Goal: Transaction & Acquisition: Purchase product/service

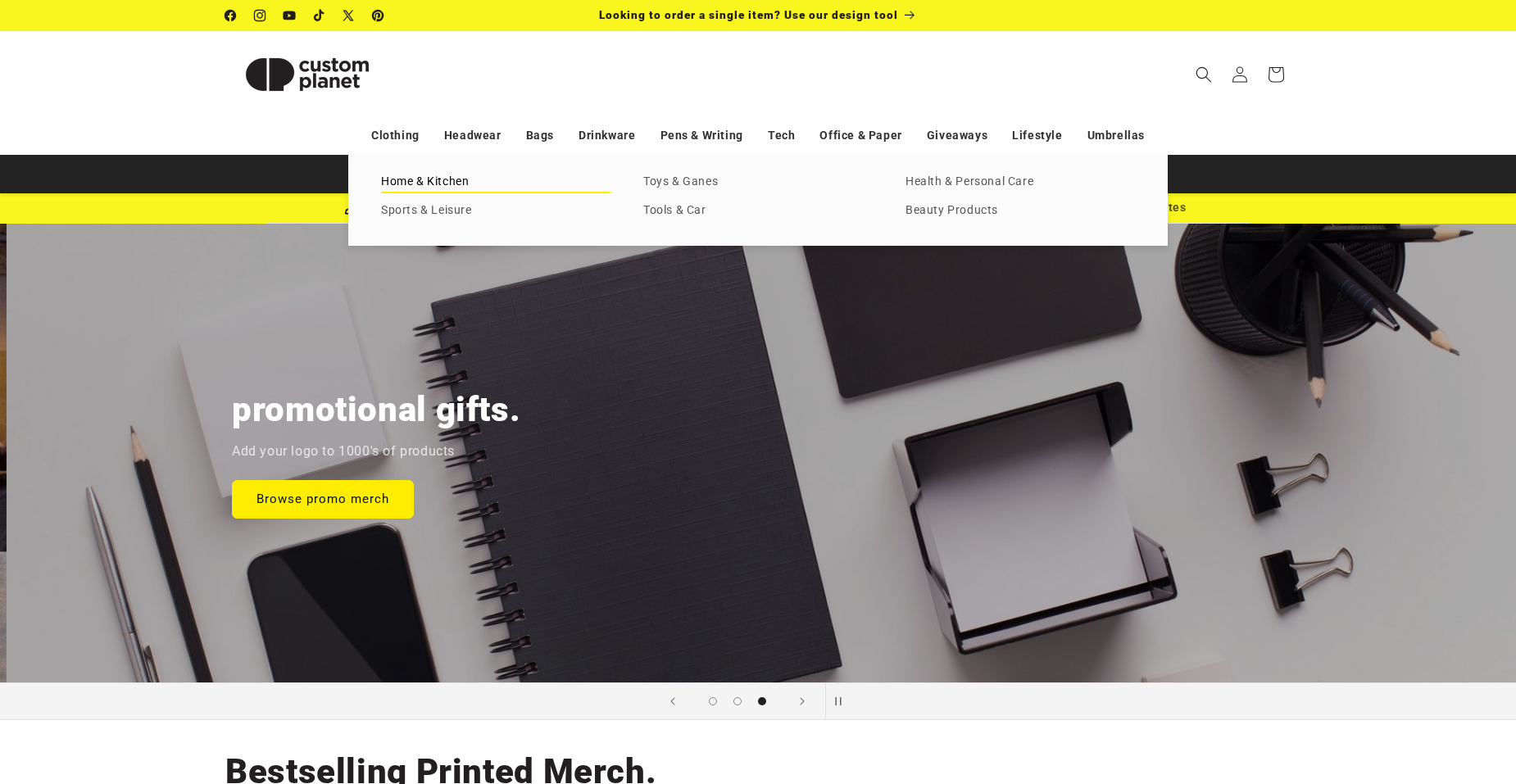
scroll to position [0, 3032]
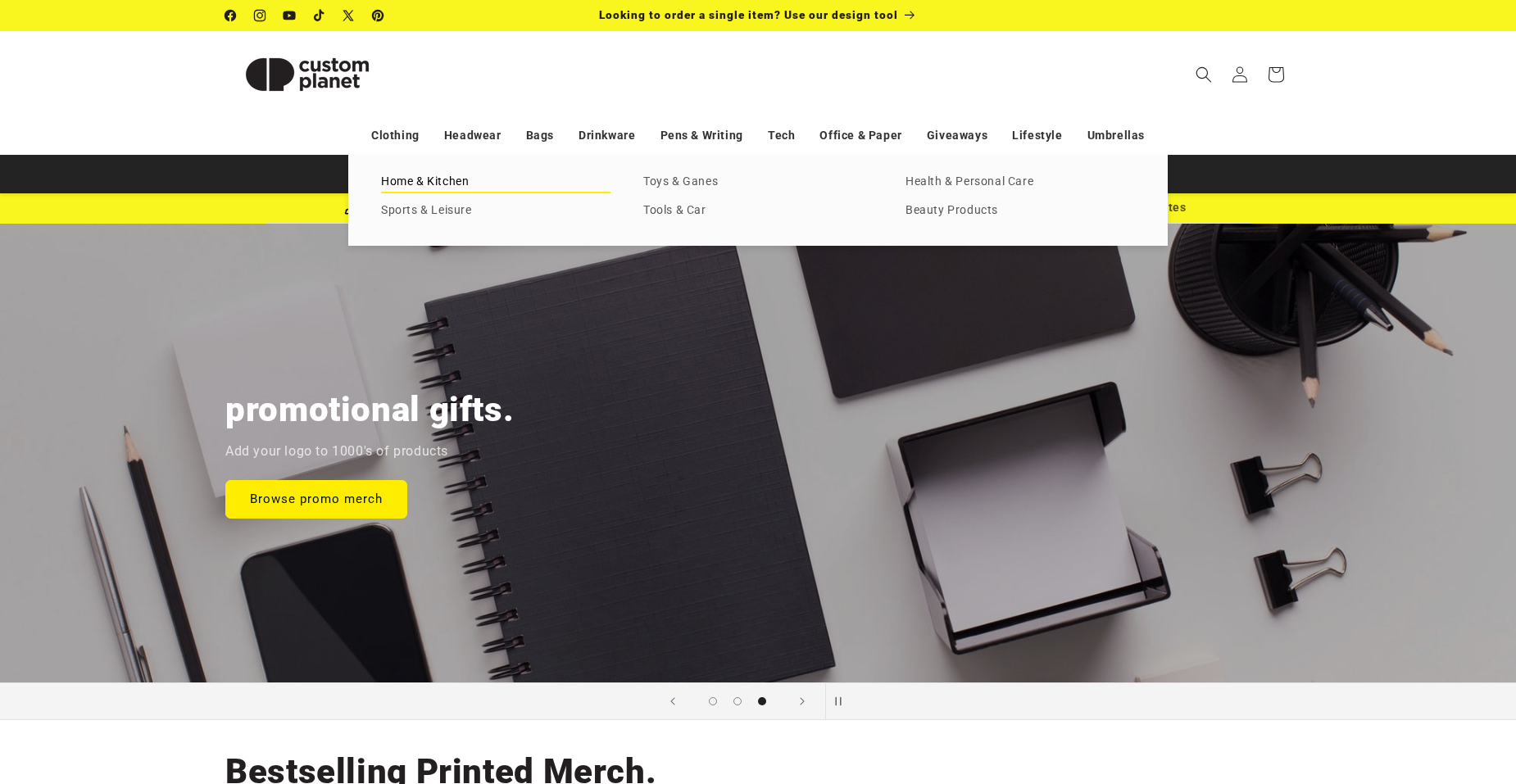
click at [441, 179] on link "Home & Kitchen" at bounding box center [496, 182] width 229 height 22
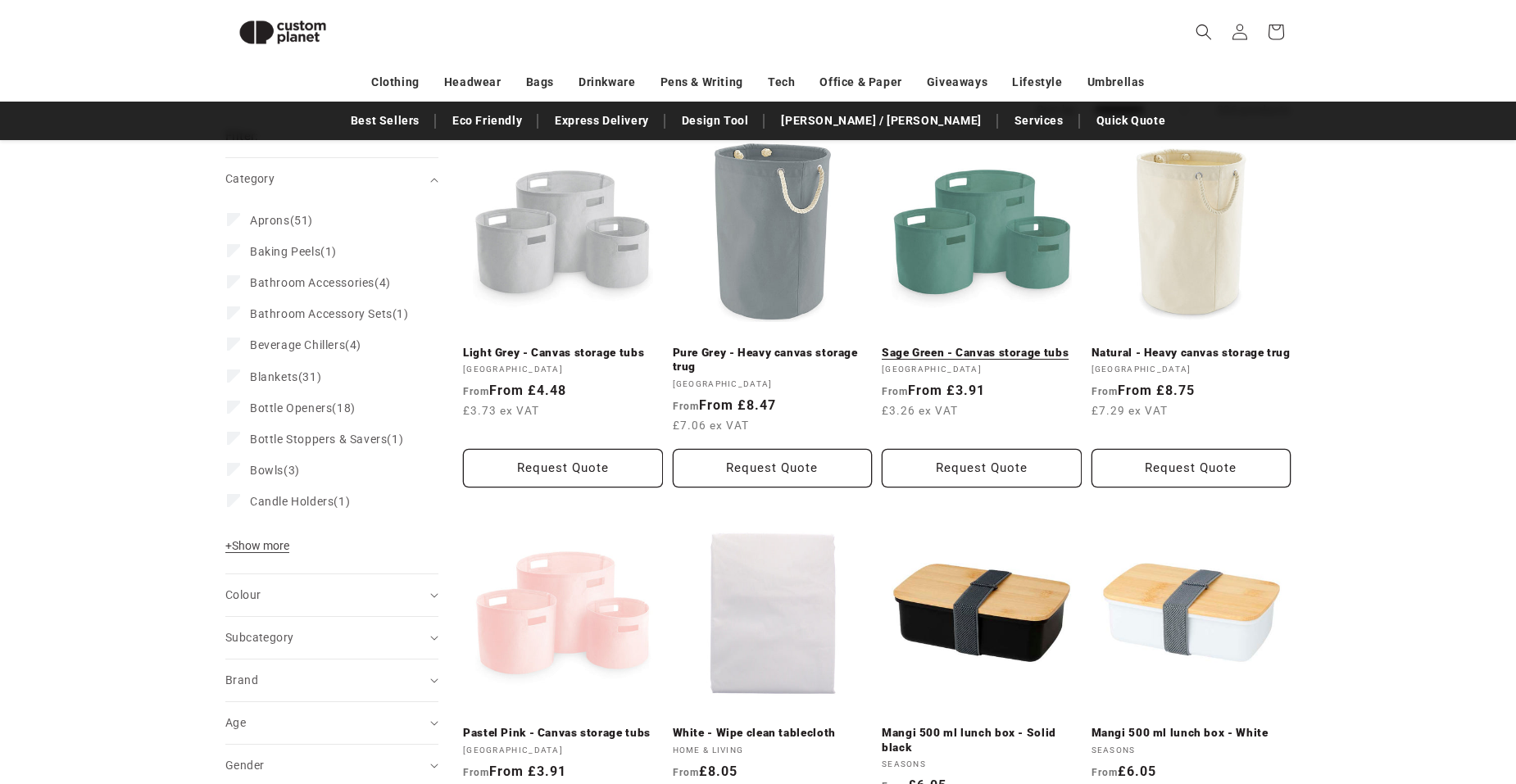
scroll to position [306, 0]
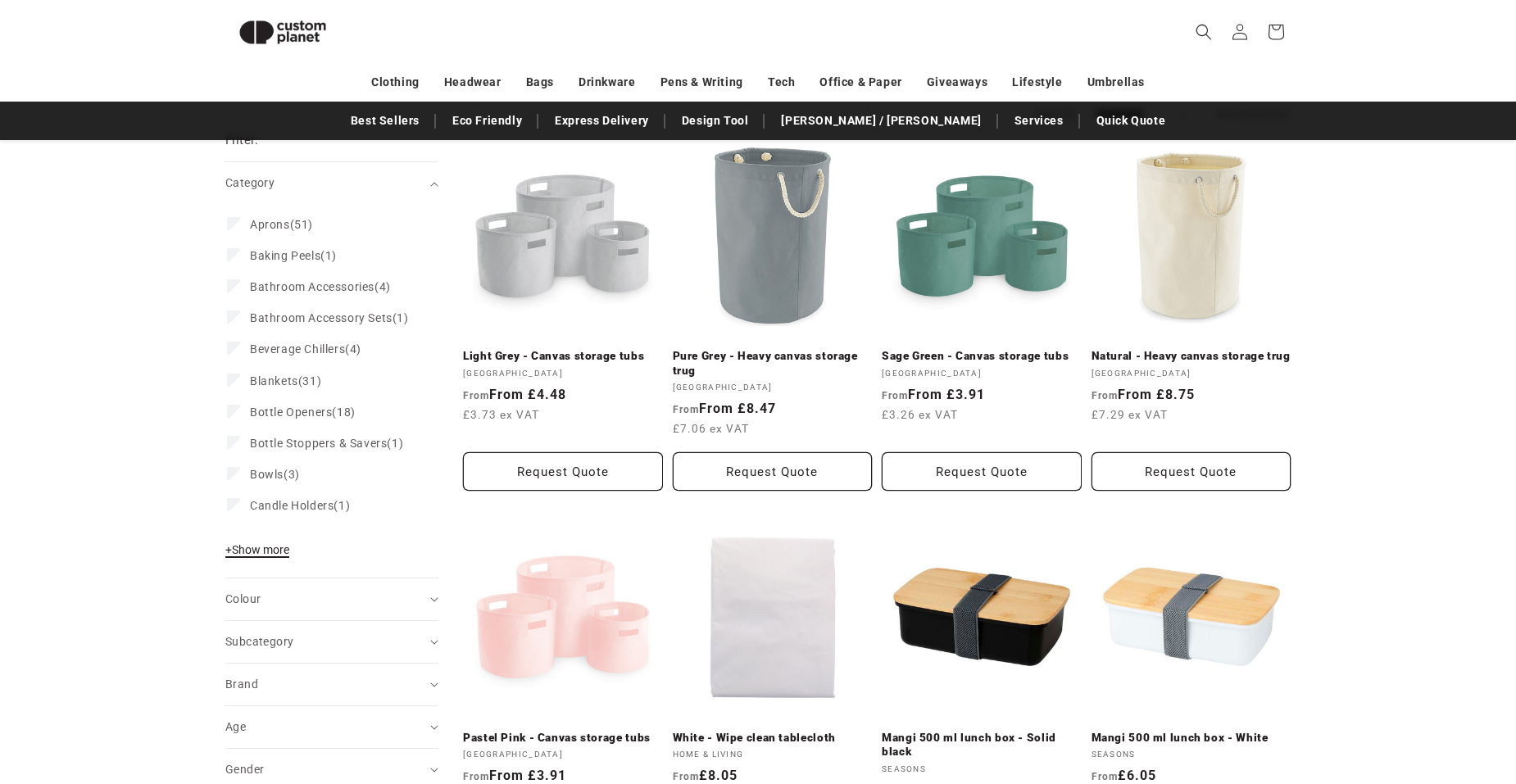
click at [280, 557] on span "+ Show more" at bounding box center [258, 550] width 64 height 14
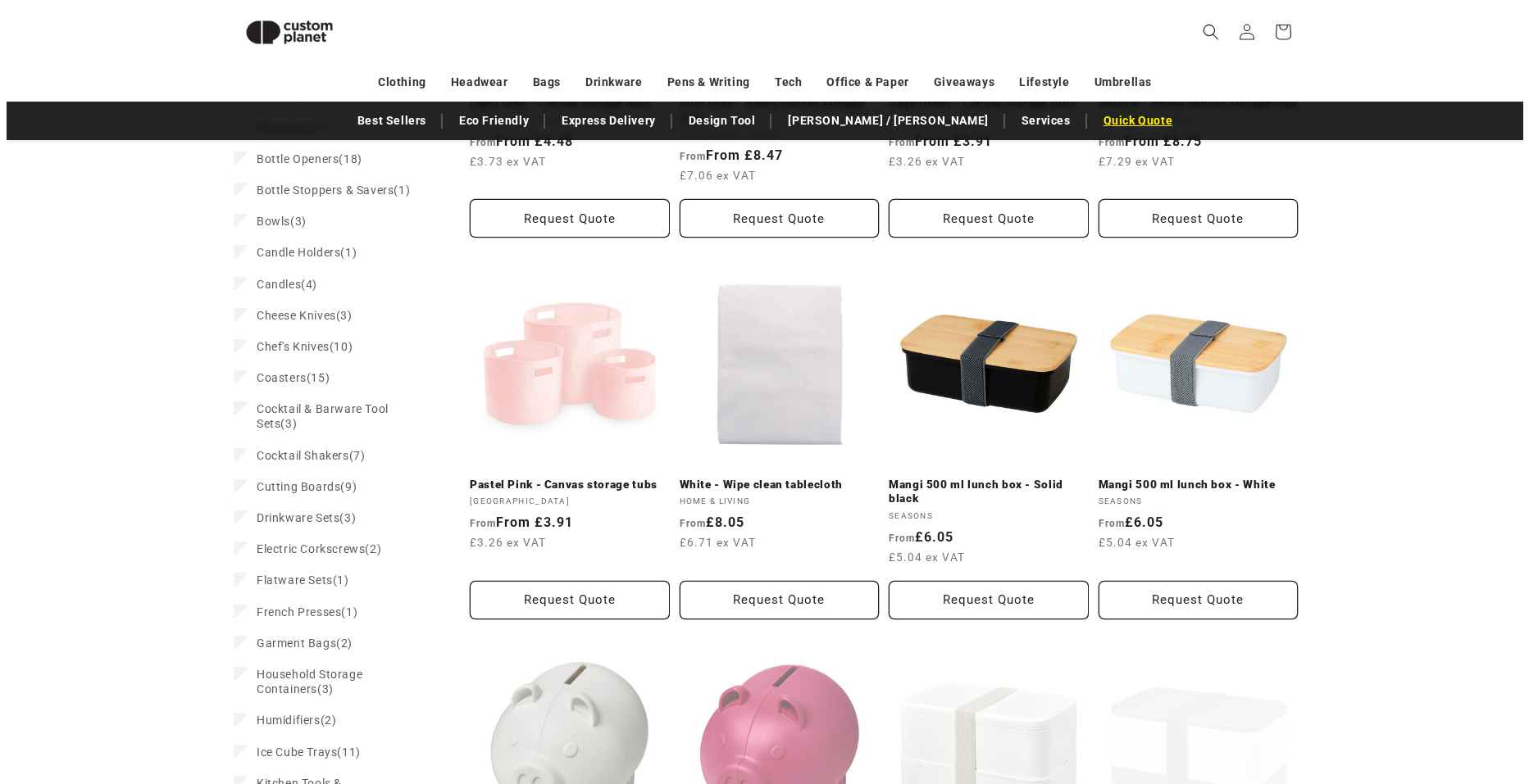
scroll to position [552, 0]
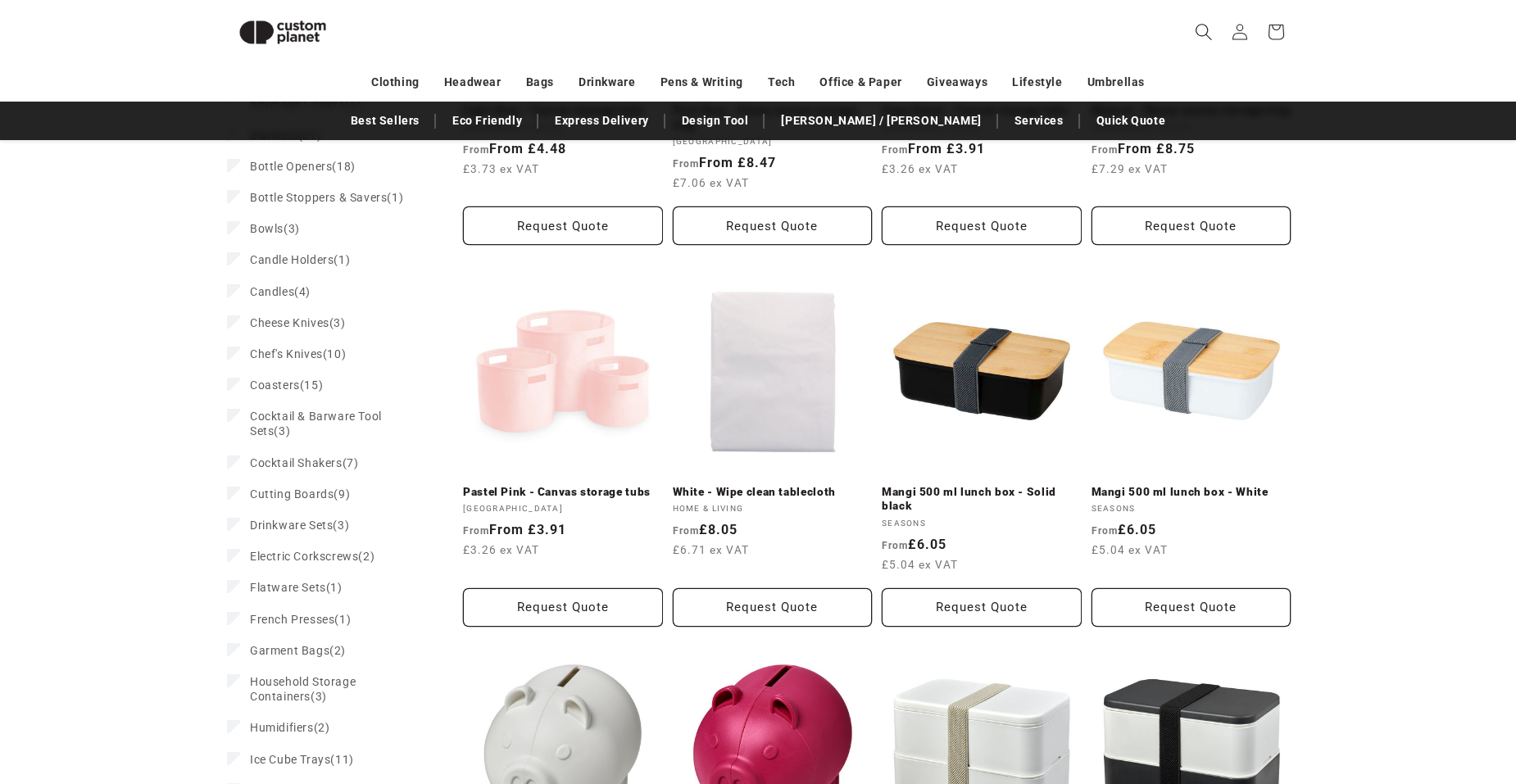
click at [1197, 32] on icon "Search" at bounding box center [1203, 32] width 16 height 16
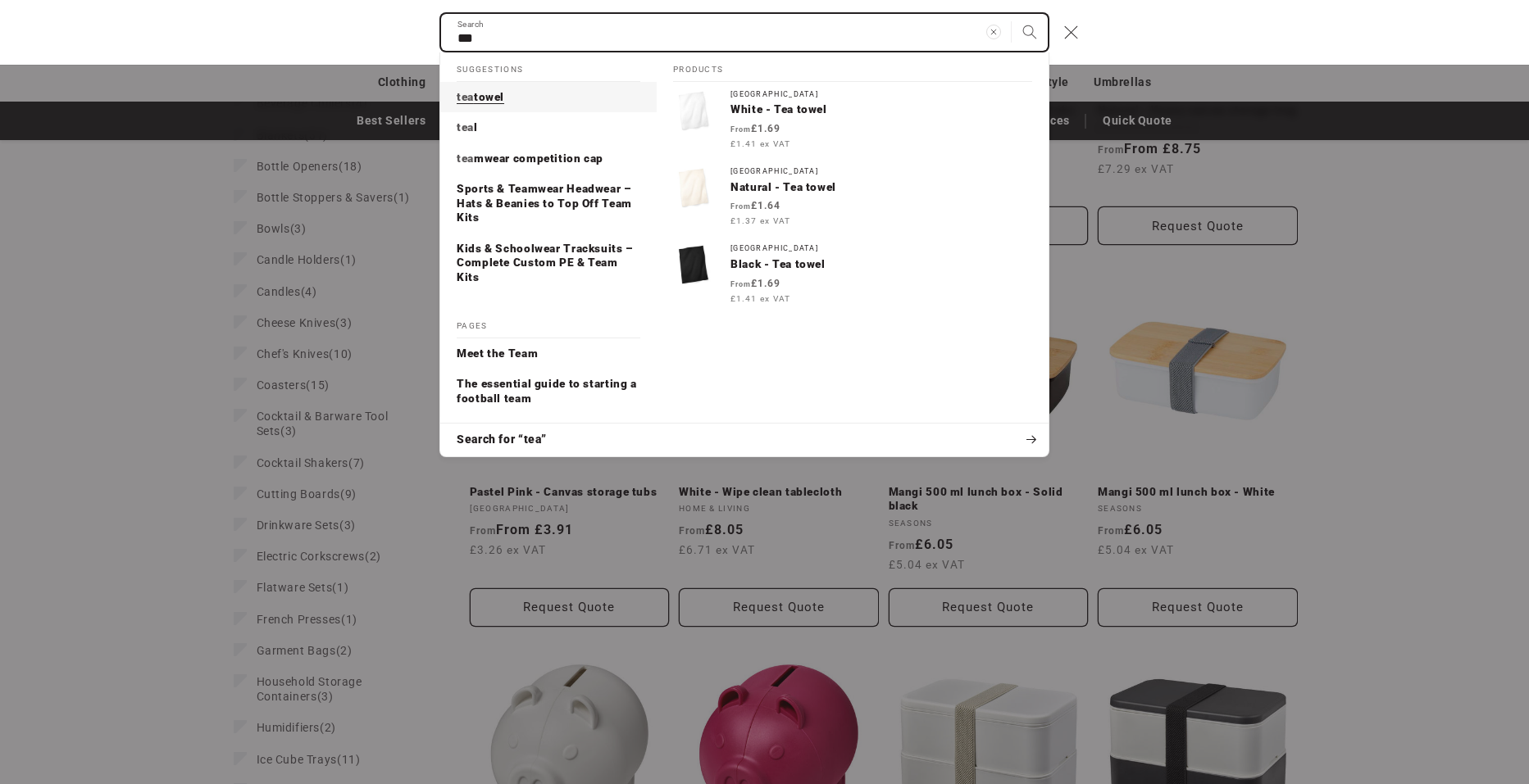
type input "***"
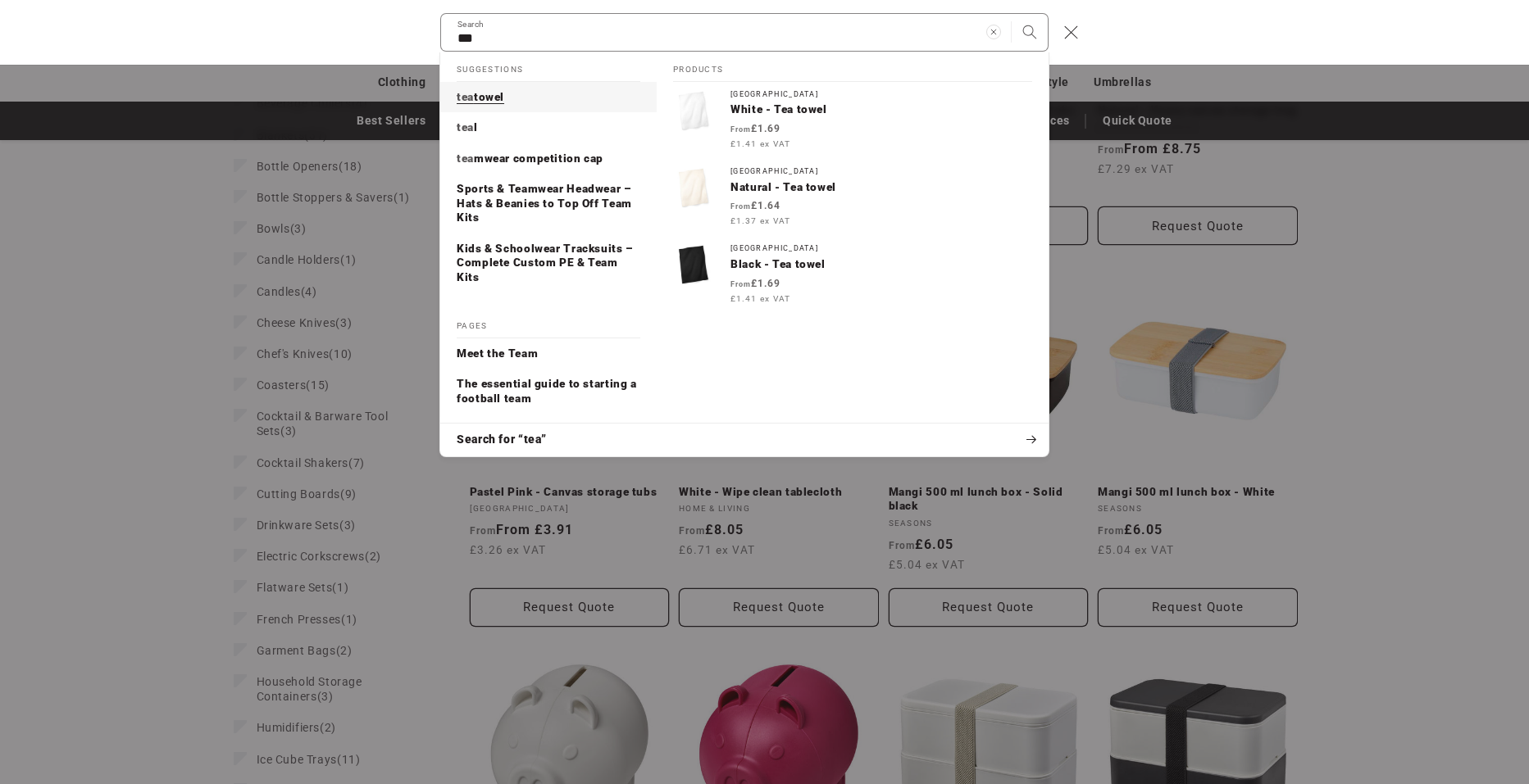
click at [492, 95] on span "towel" at bounding box center [488, 97] width 30 height 14
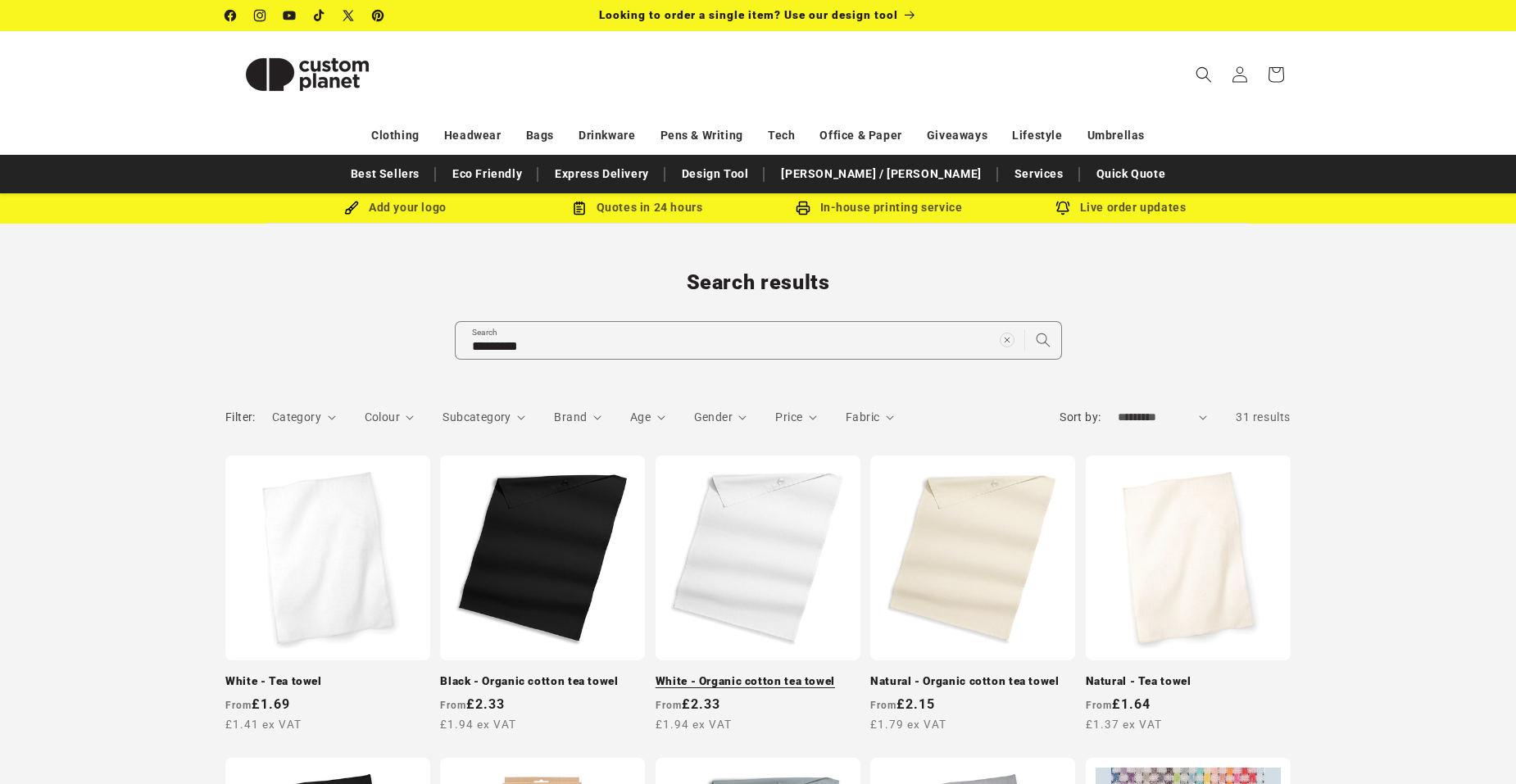
click at [764, 675] on link "White - Organic cotton tea towel" at bounding box center [758, 681] width 205 height 15
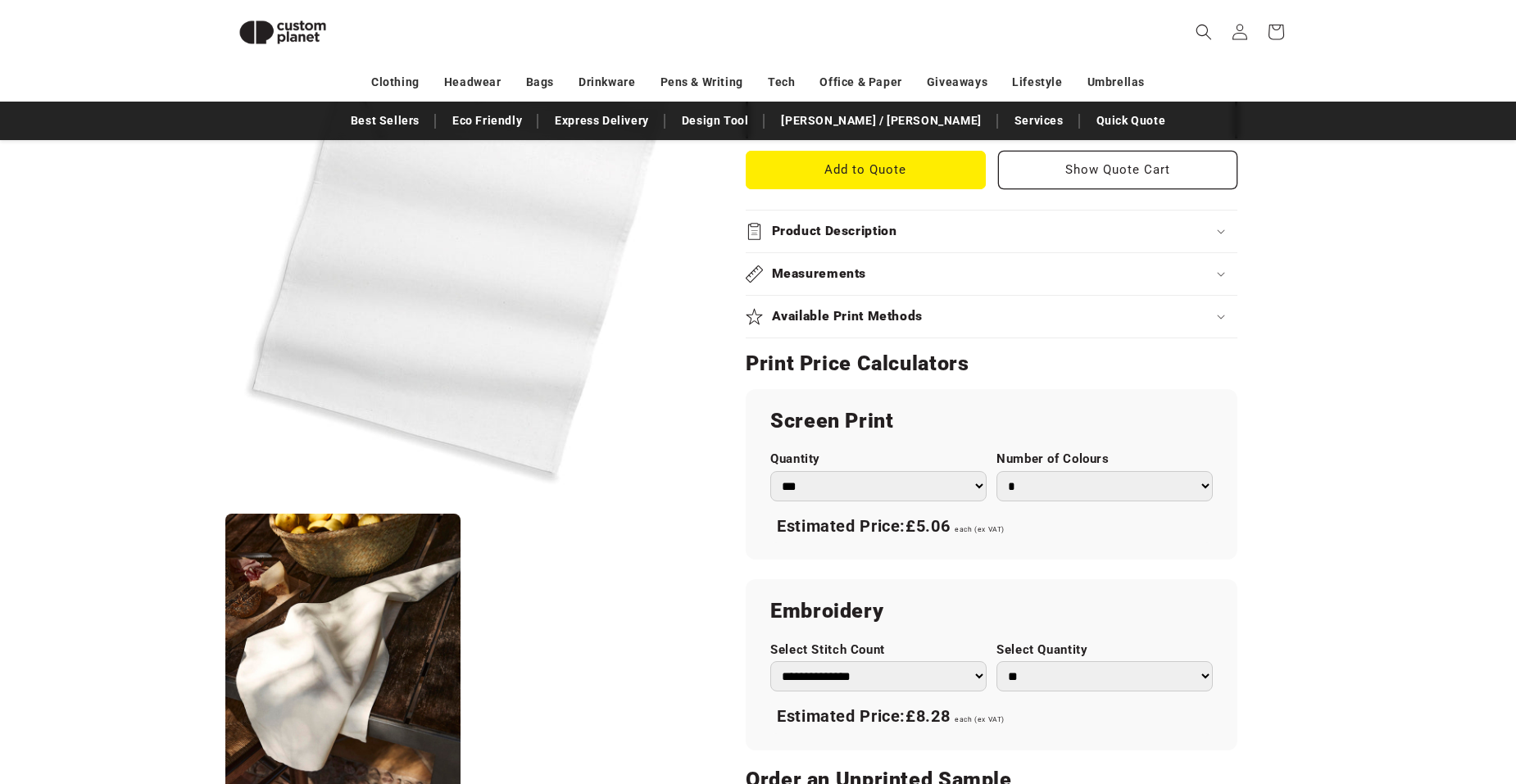
scroll to position [716, 0]
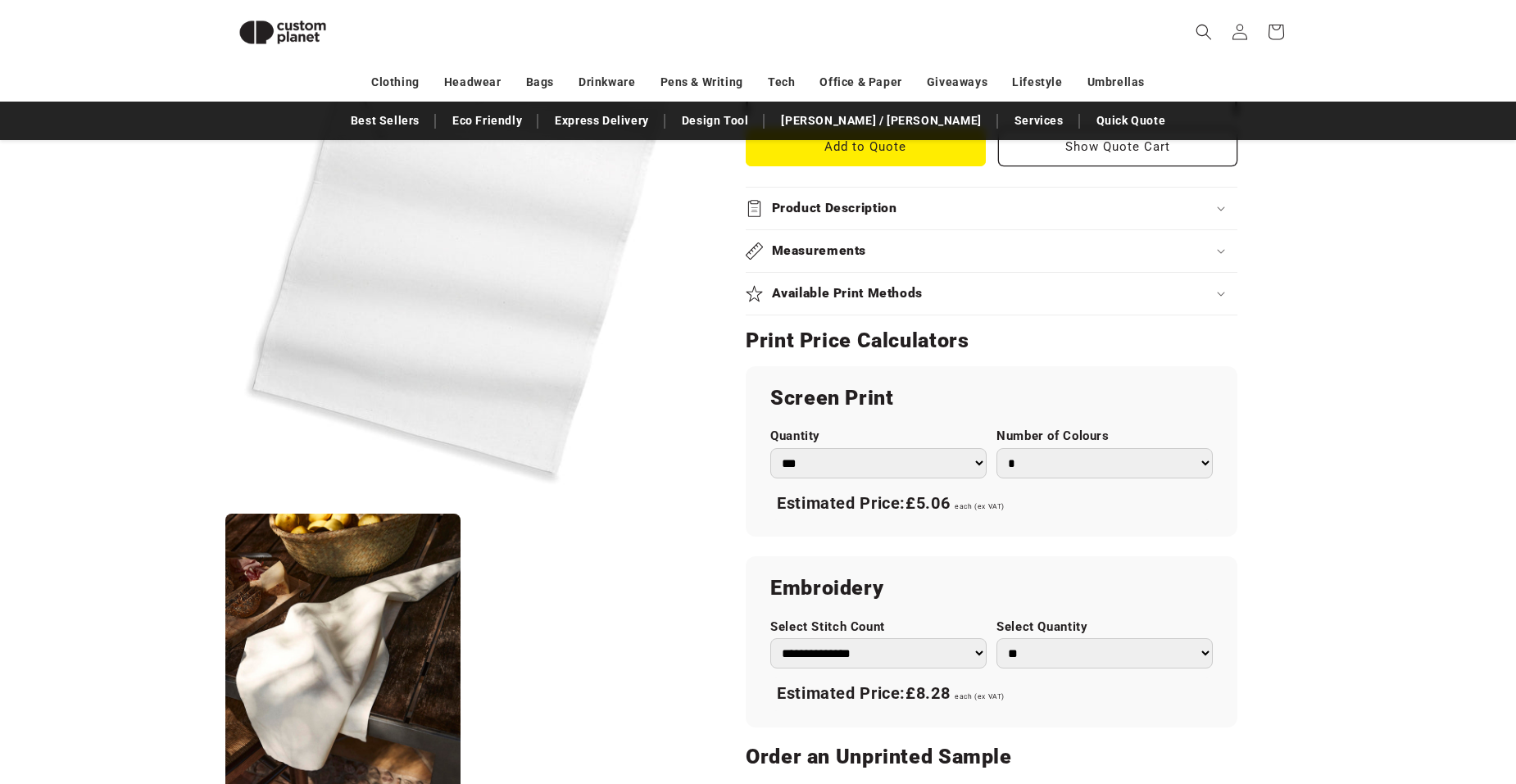
click at [978, 464] on select "*** *** *** **** **** **** ***** *****" at bounding box center [878, 463] width 216 height 30
click at [771, 448] on select "*** *** *** **** **** **** ***** *****" at bounding box center [878, 463] width 216 height 30
click at [980, 462] on select "*** *** *** **** **** **** ***** *****" at bounding box center [878, 463] width 216 height 30
select select "**"
click at [771, 448] on select "*** *** *** **** **** **** ***** *****" at bounding box center [878, 463] width 216 height 30
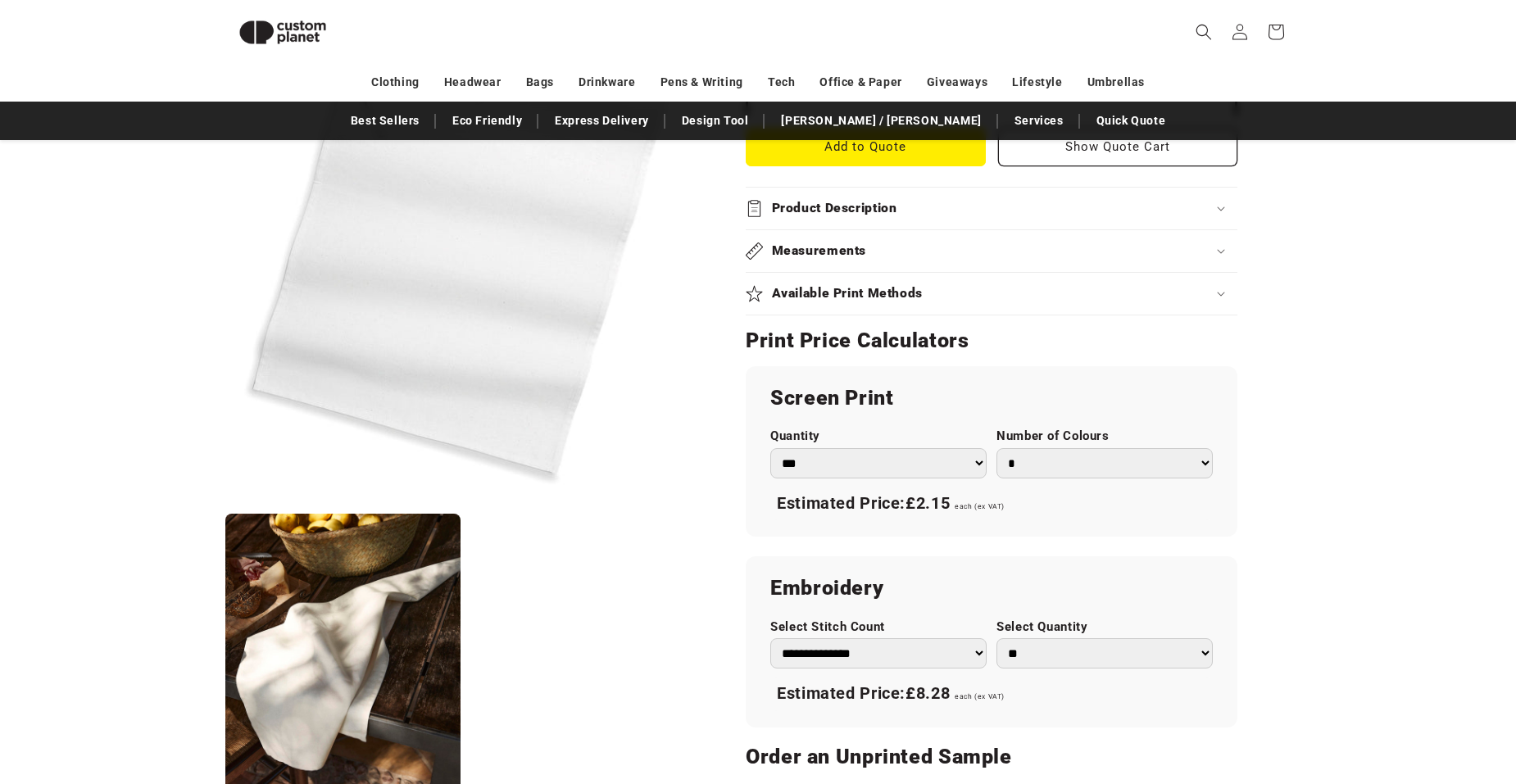
click at [1204, 460] on select "* * * * * * *" at bounding box center [1104, 463] width 216 height 30
click at [996, 448] on select "* * * * * * *" at bounding box center [1104, 463] width 216 height 30
click at [1204, 454] on select "* * * * * * *" at bounding box center [1104, 463] width 216 height 30
select select "*"
click at [996, 448] on select "* * * * * * *" at bounding box center [1104, 463] width 216 height 30
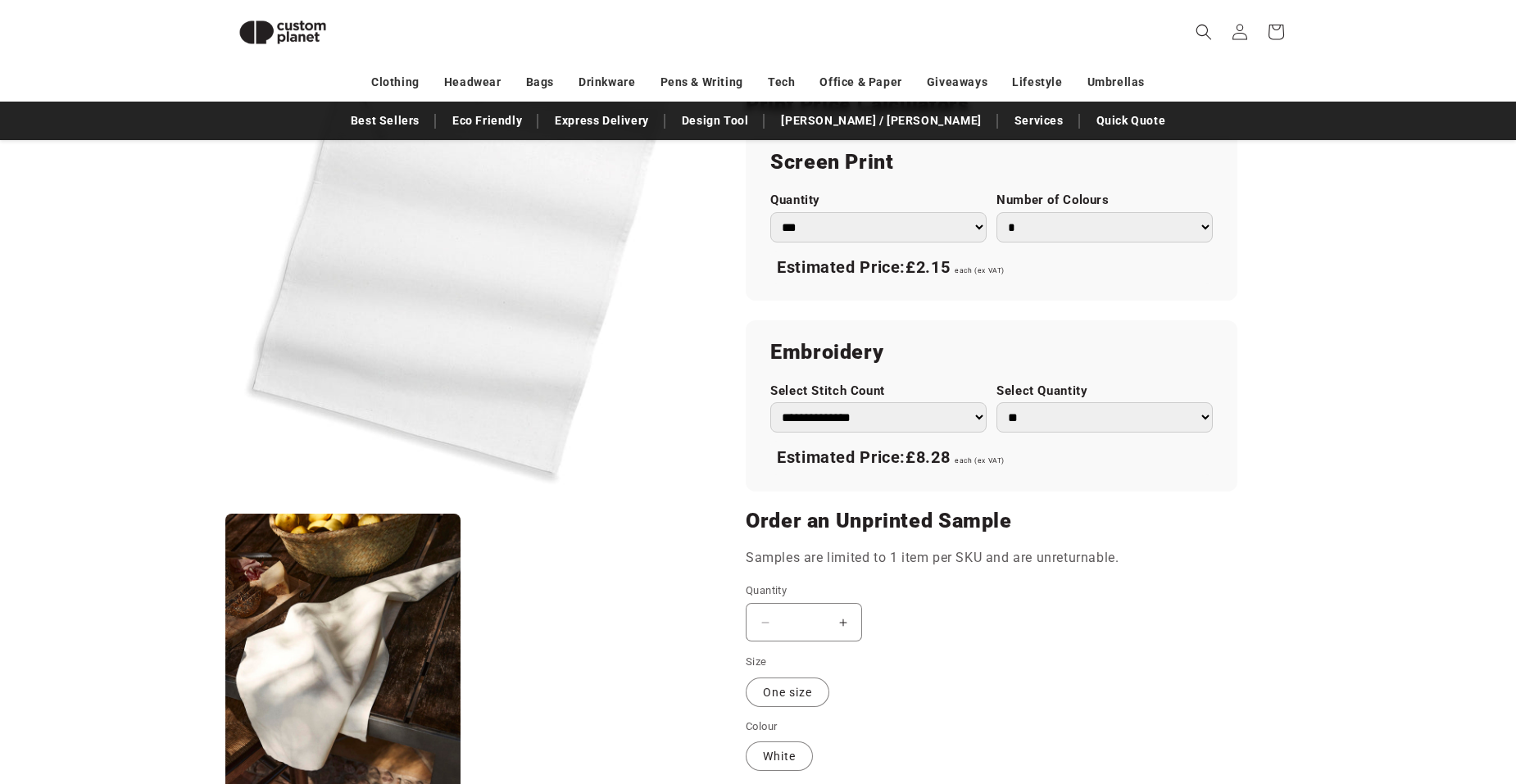
scroll to position [1043, 0]
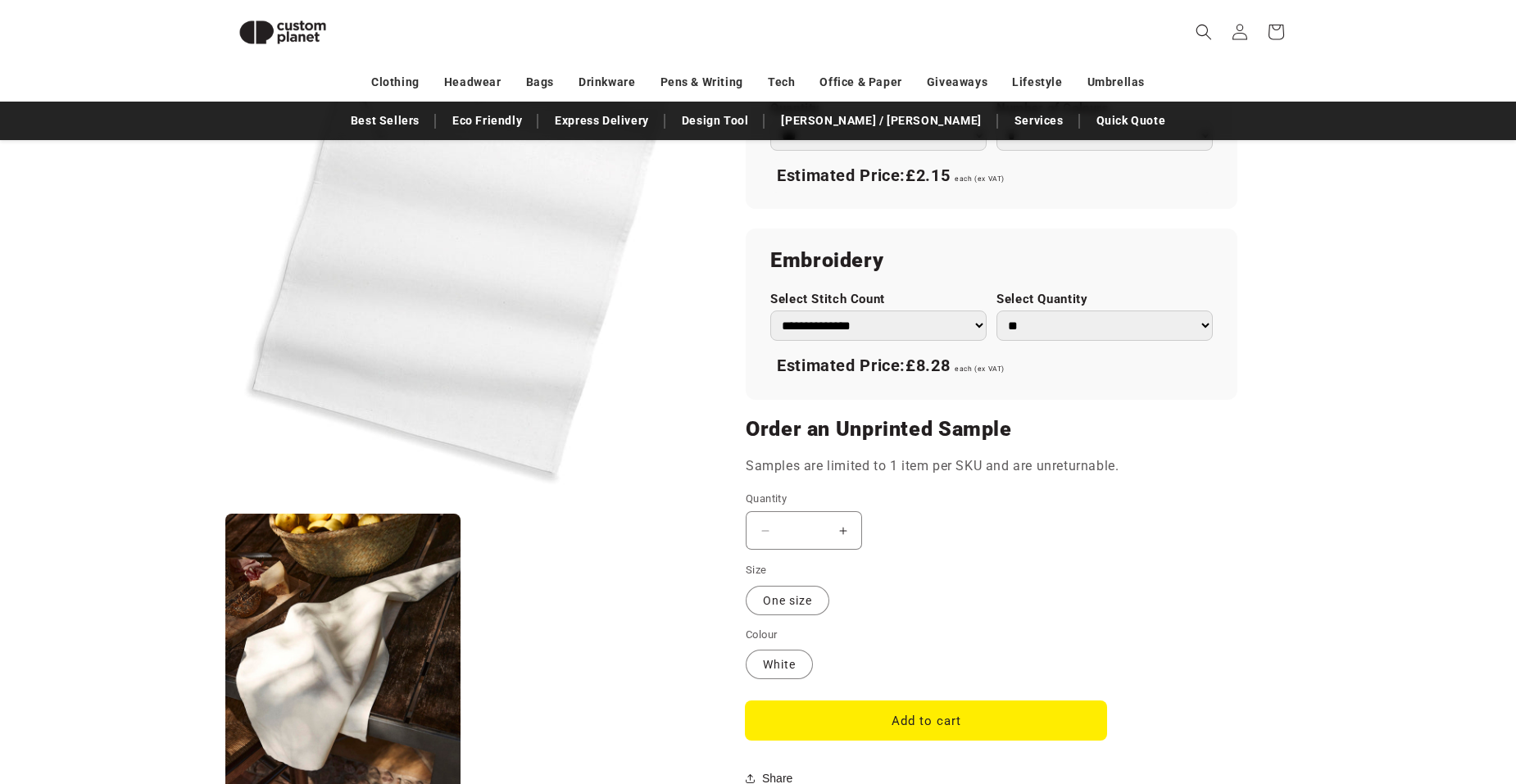
click at [913, 718] on button "Add to cart" at bounding box center [925, 721] width 360 height 39
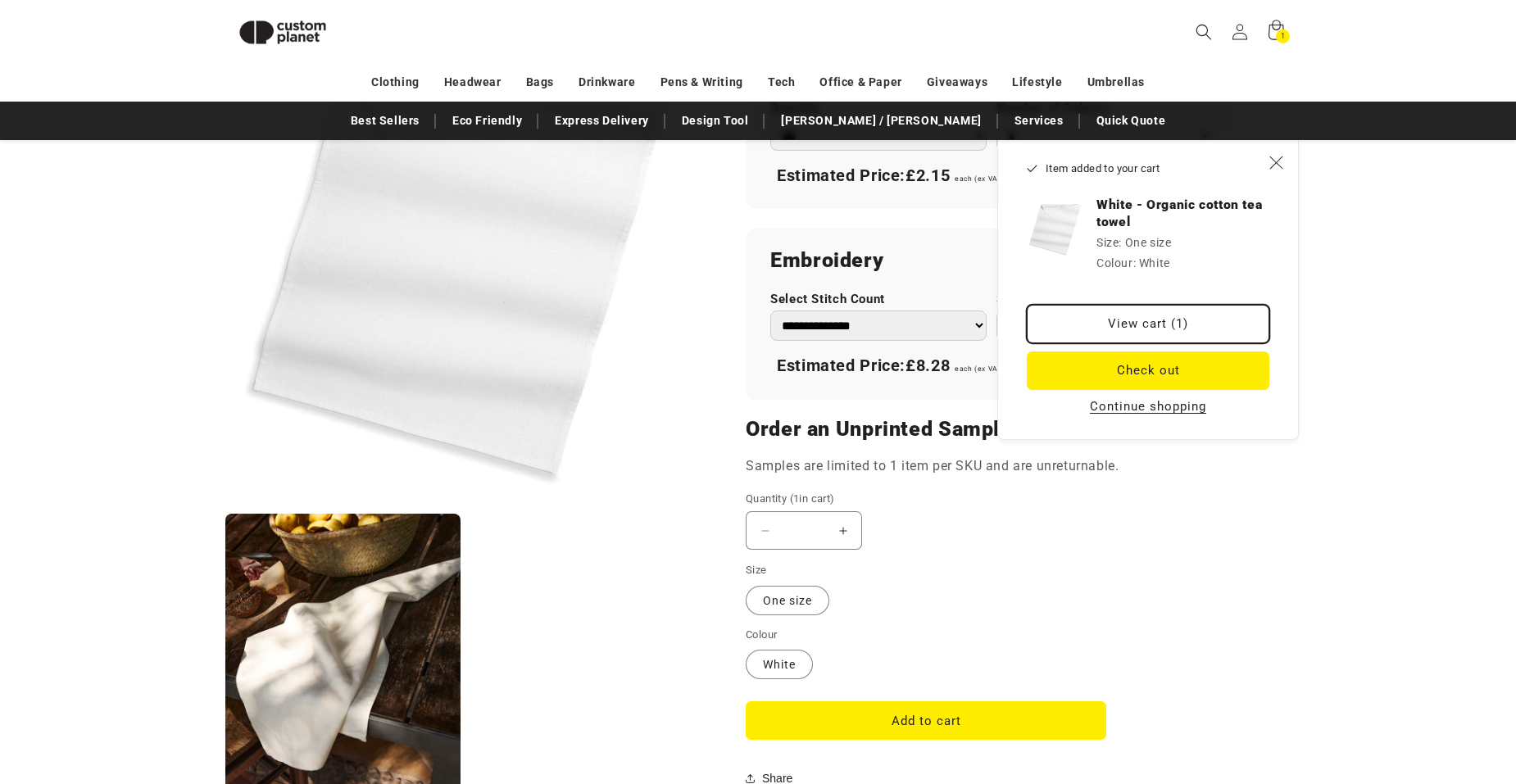
click at [1157, 321] on link "View cart (1)" at bounding box center [1148, 324] width 243 height 39
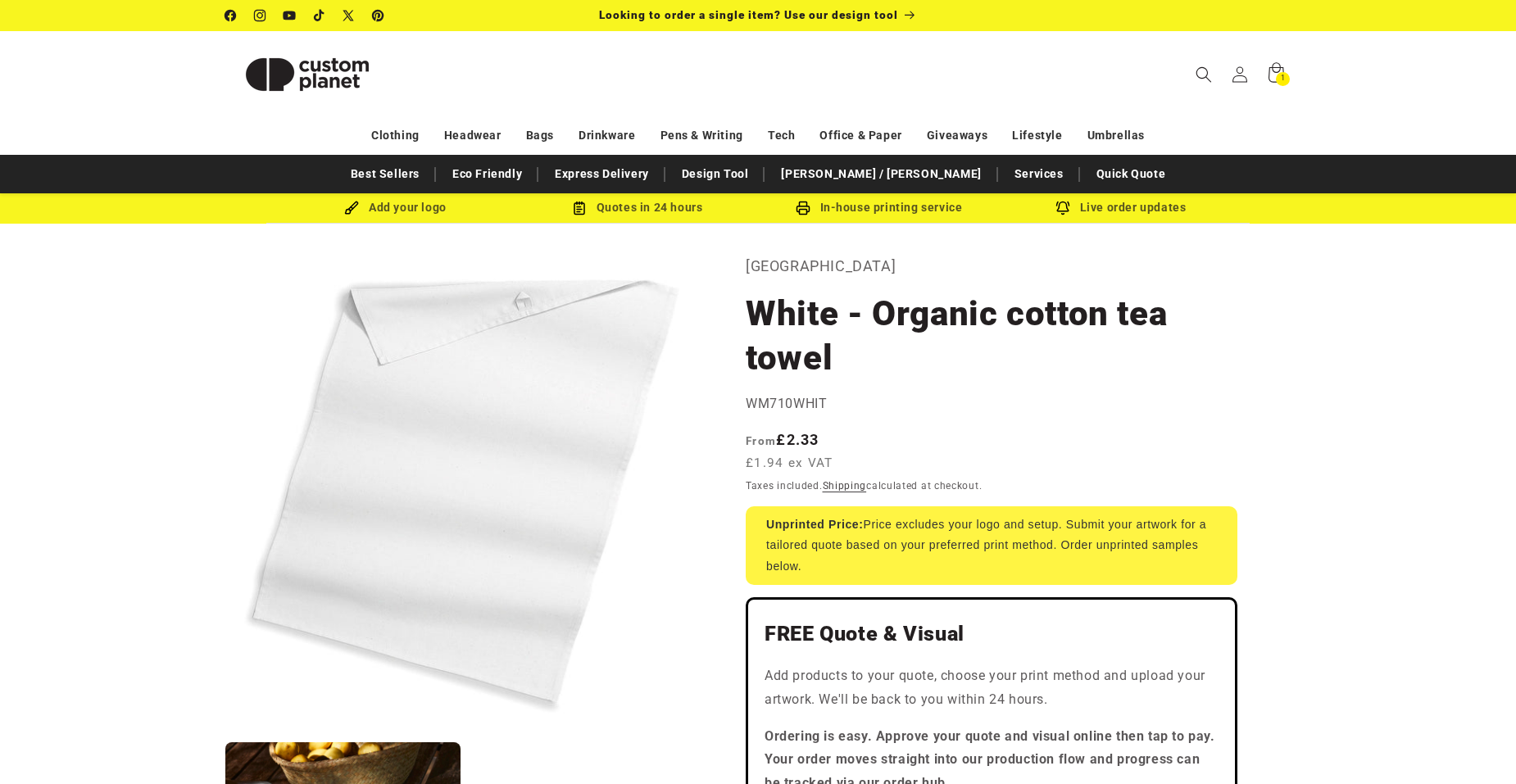
select select "**"
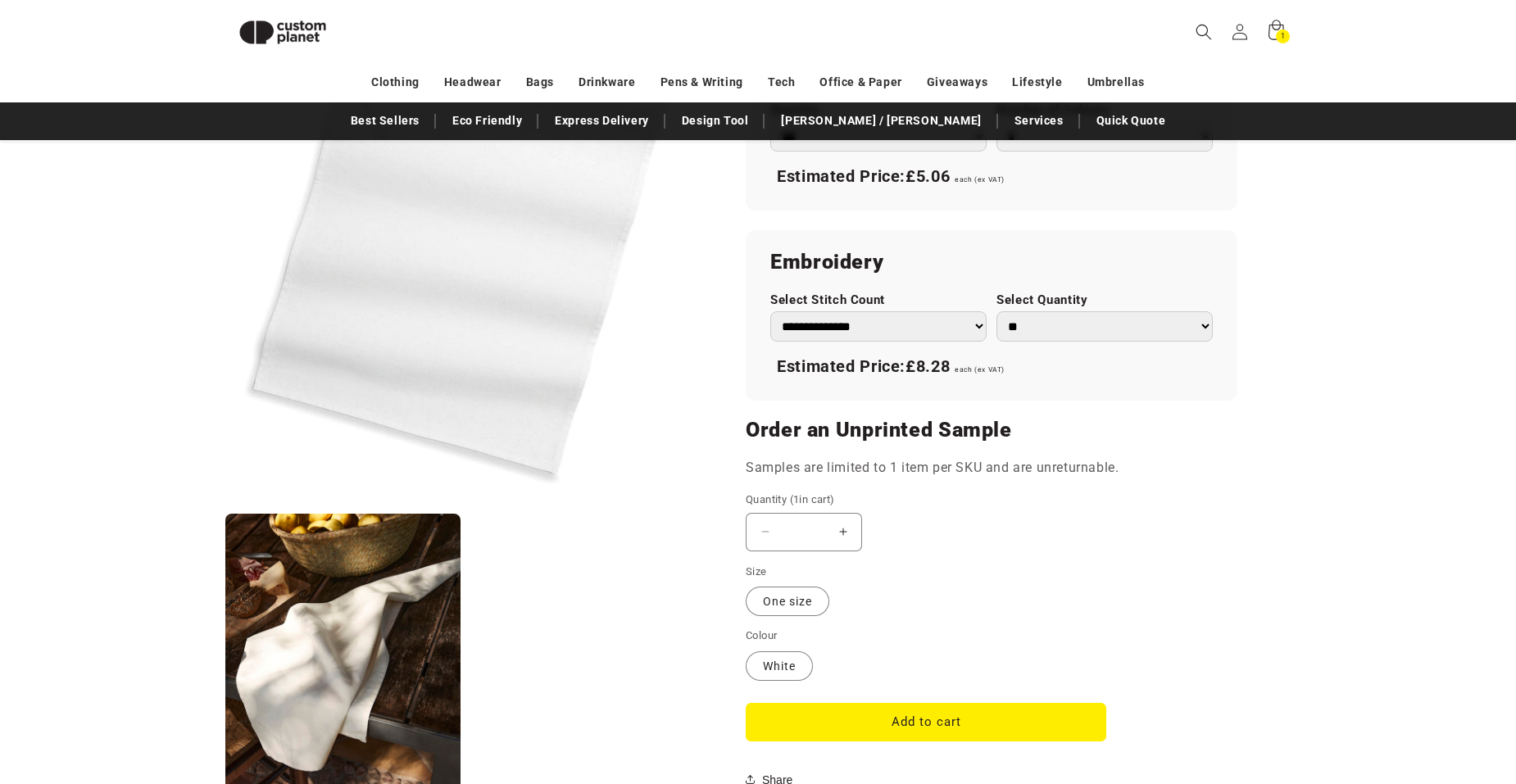
scroll to position [1043, 0]
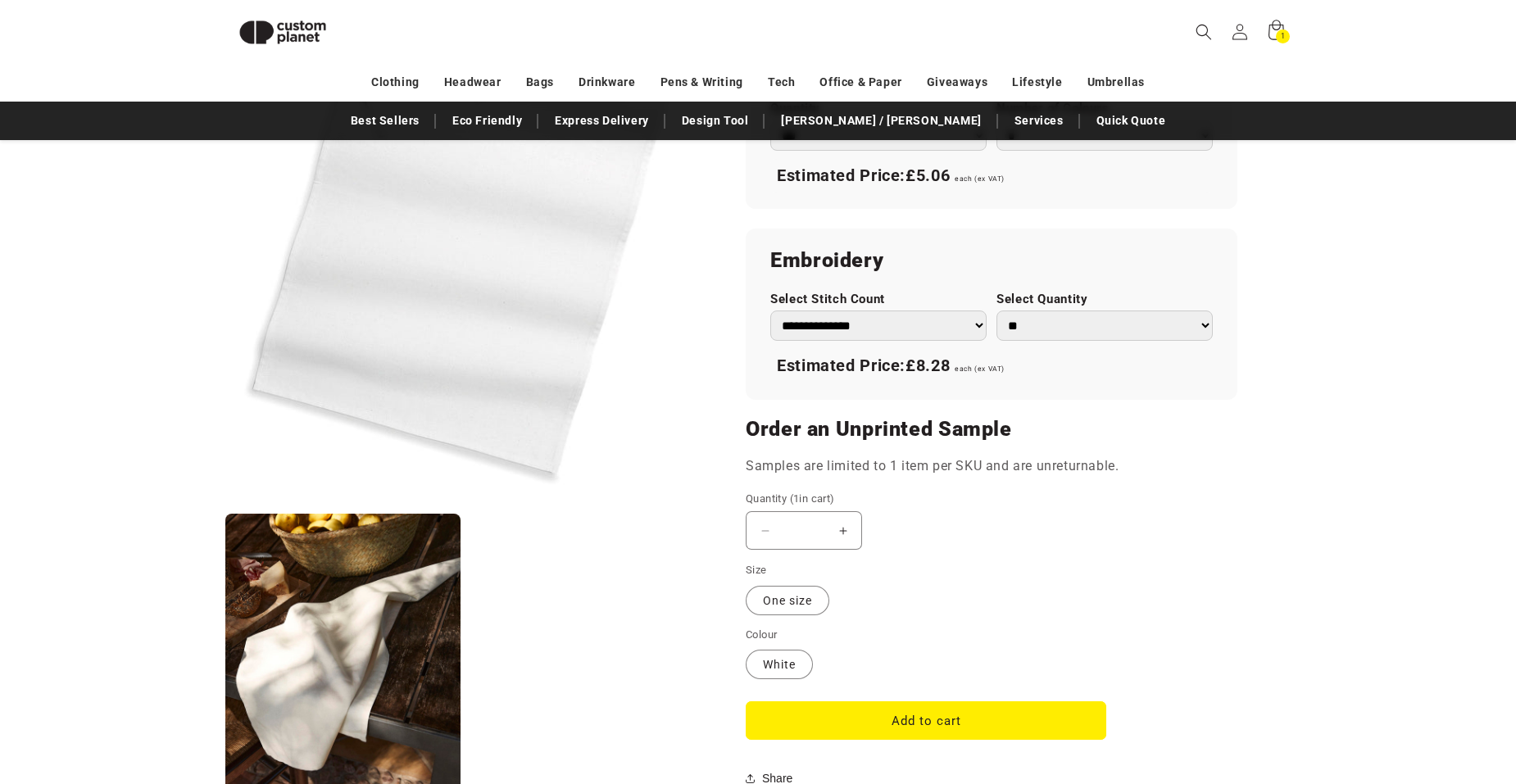
click at [841, 528] on button "Increase quantity for White - Organic cotton tea towel" at bounding box center [843, 530] width 37 height 39
click at [809, 528] on input "*" at bounding box center [803, 530] width 41 height 39
click at [990, 528] on div "Decrease quantity for White - Organic cotton tea towel ** Increase quantity for…" at bounding box center [925, 530] width 360 height 39
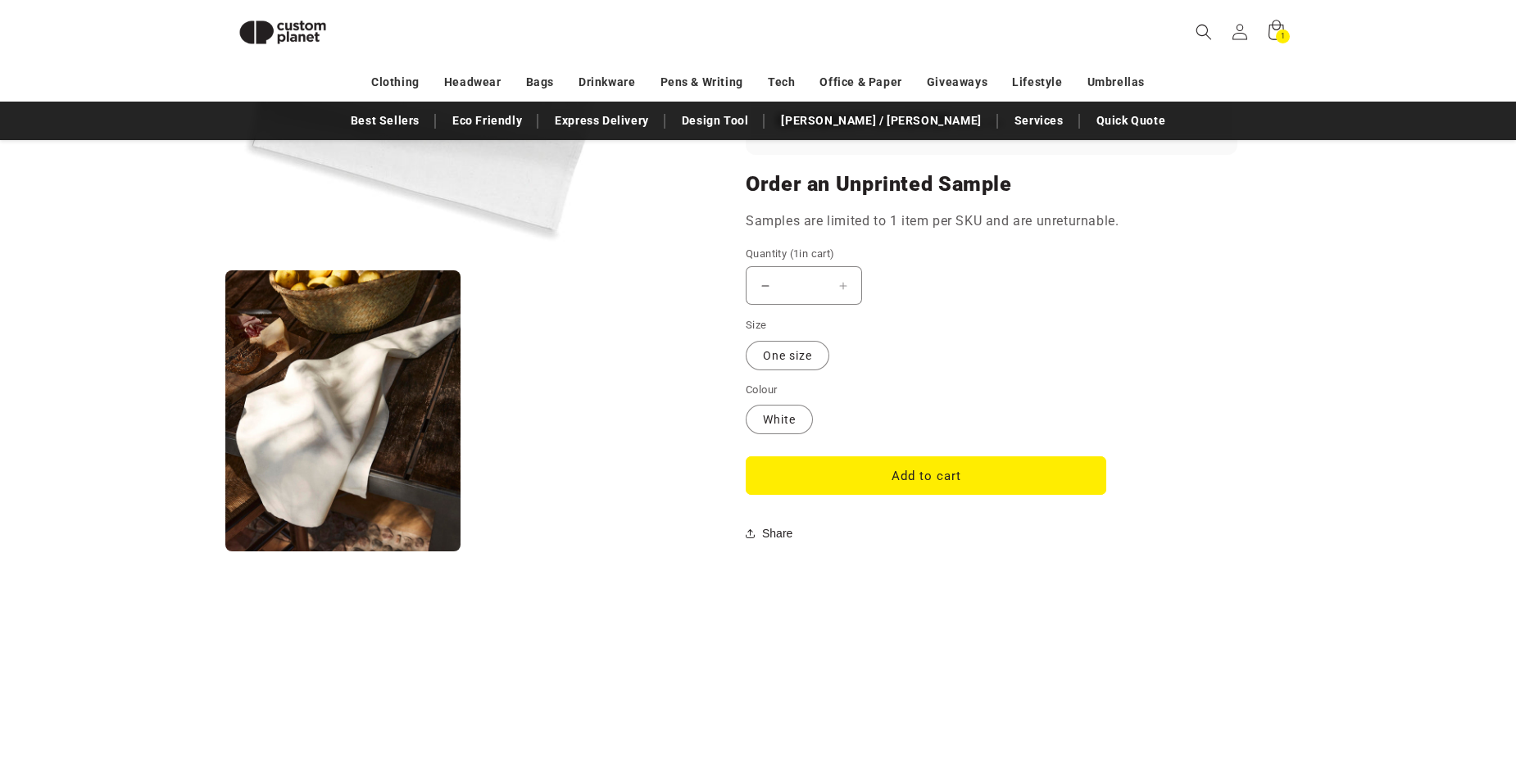
scroll to position [1289, 0]
click at [920, 472] on button "Add to cart" at bounding box center [925, 475] width 360 height 39
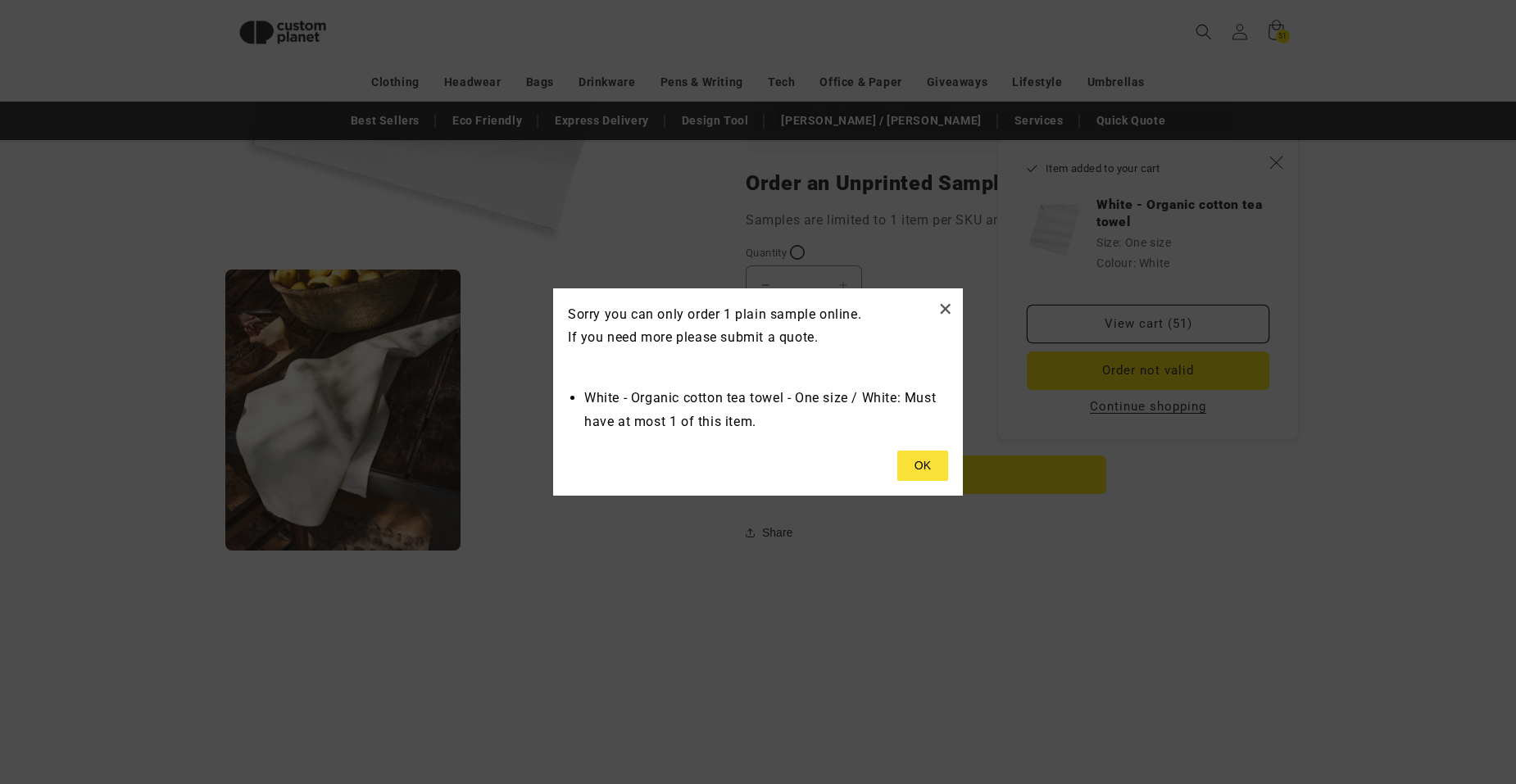
type input "*"
click at [943, 306] on button "×" at bounding box center [945, 309] width 14 height 27
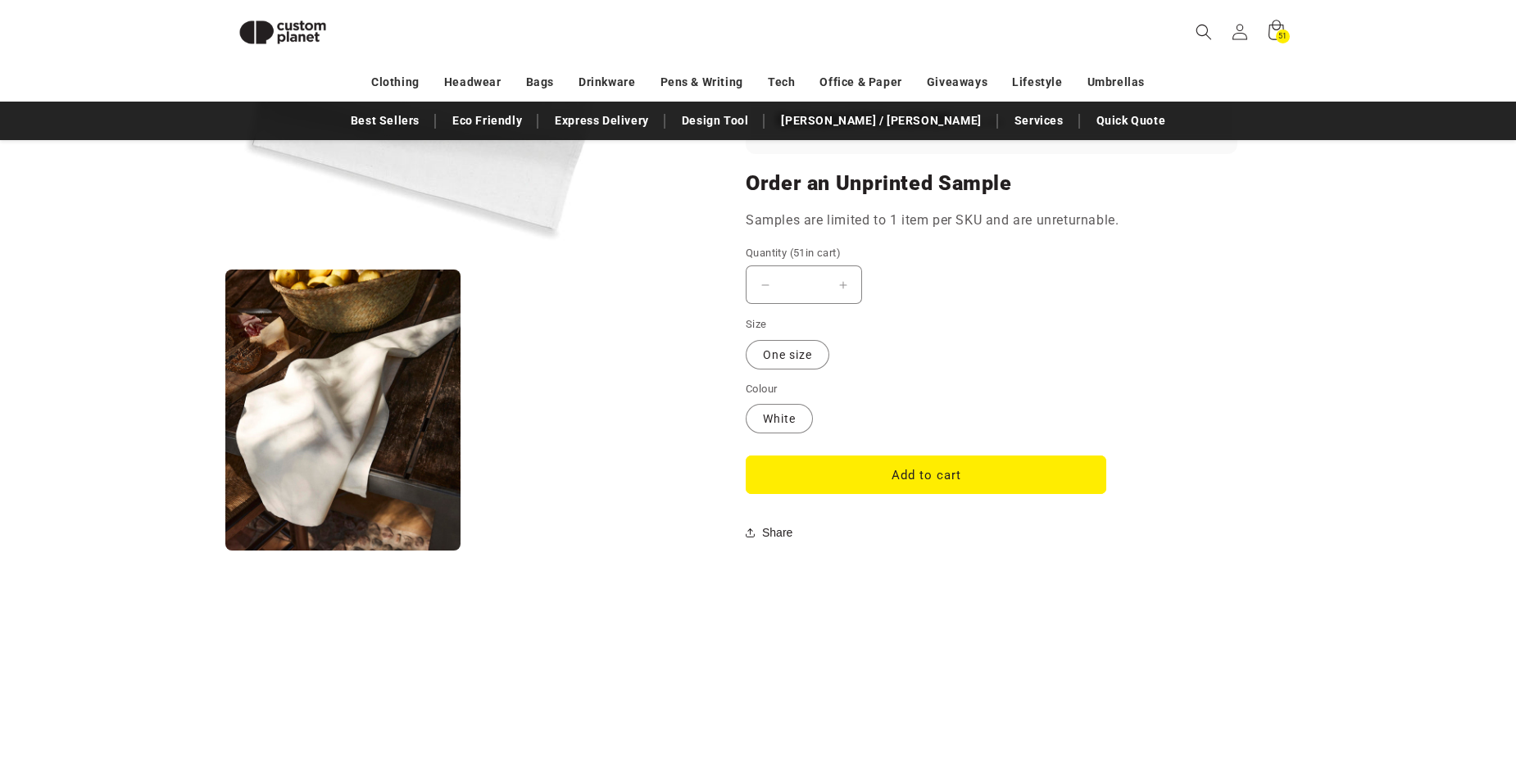
click at [766, 289] on button "Decrease quantity for White - Organic cotton tea towel" at bounding box center [765, 285] width 37 height 39
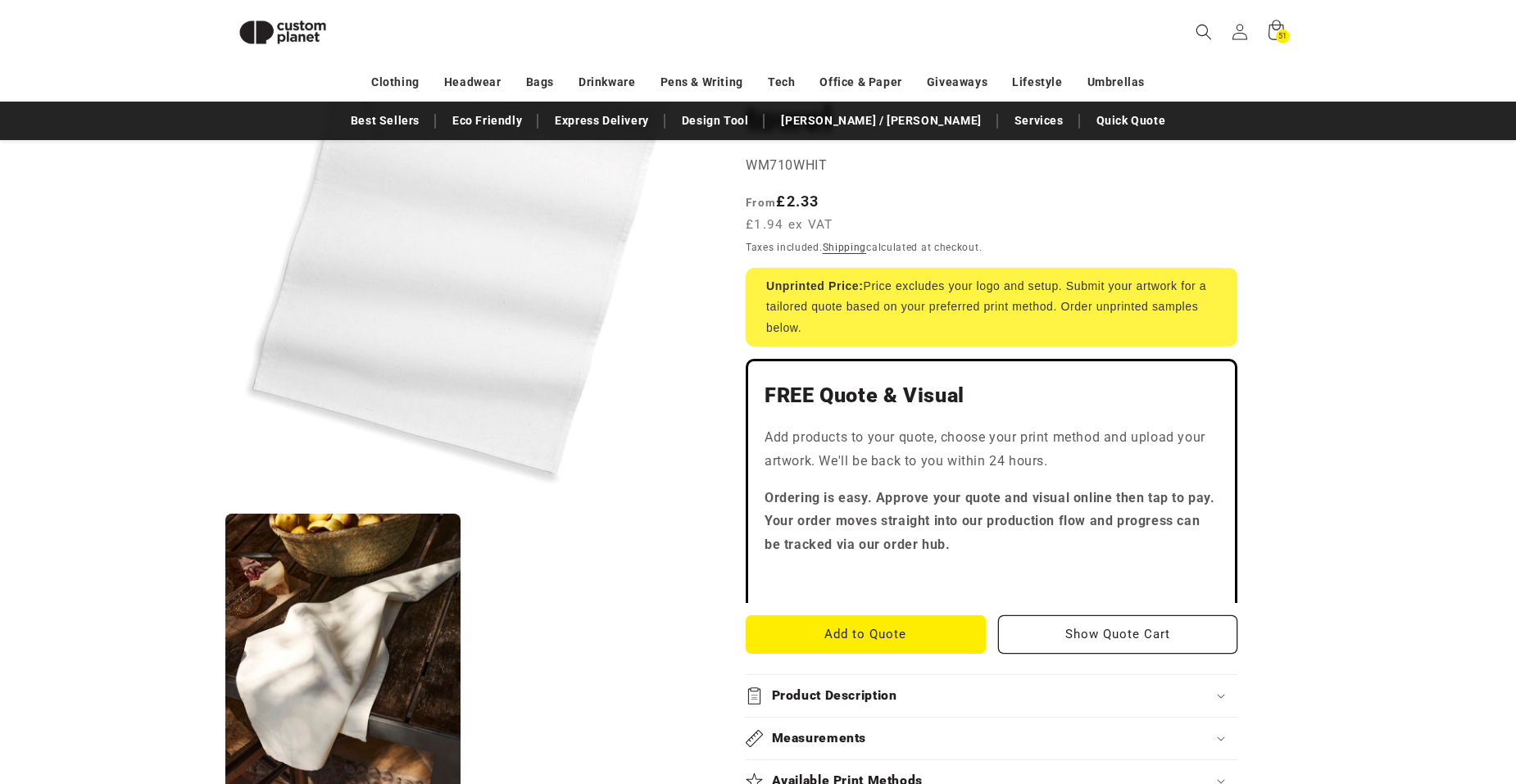
scroll to position [225, 0]
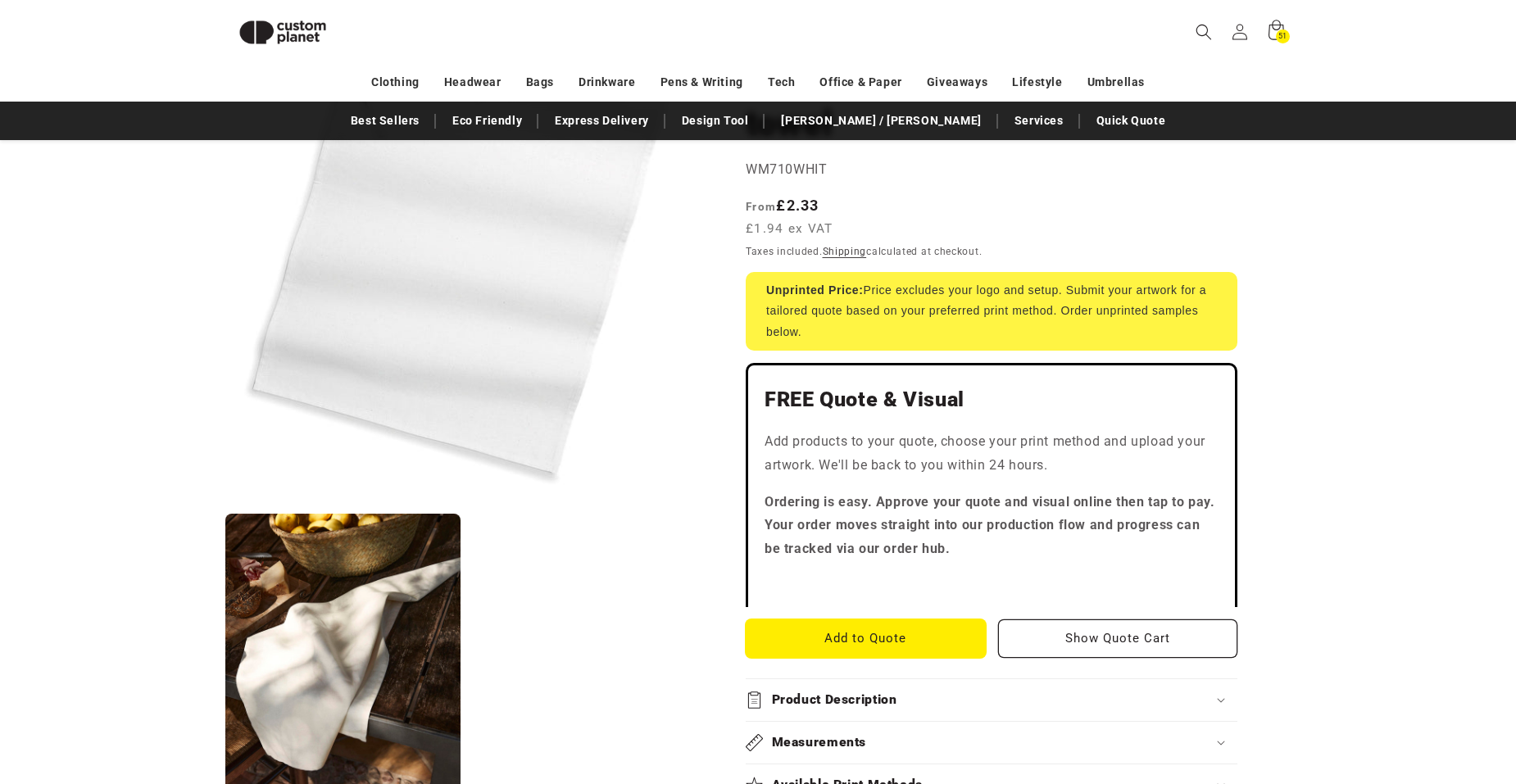
click at [885, 639] on button "Add to Quote" at bounding box center [865, 639] width 240 height 39
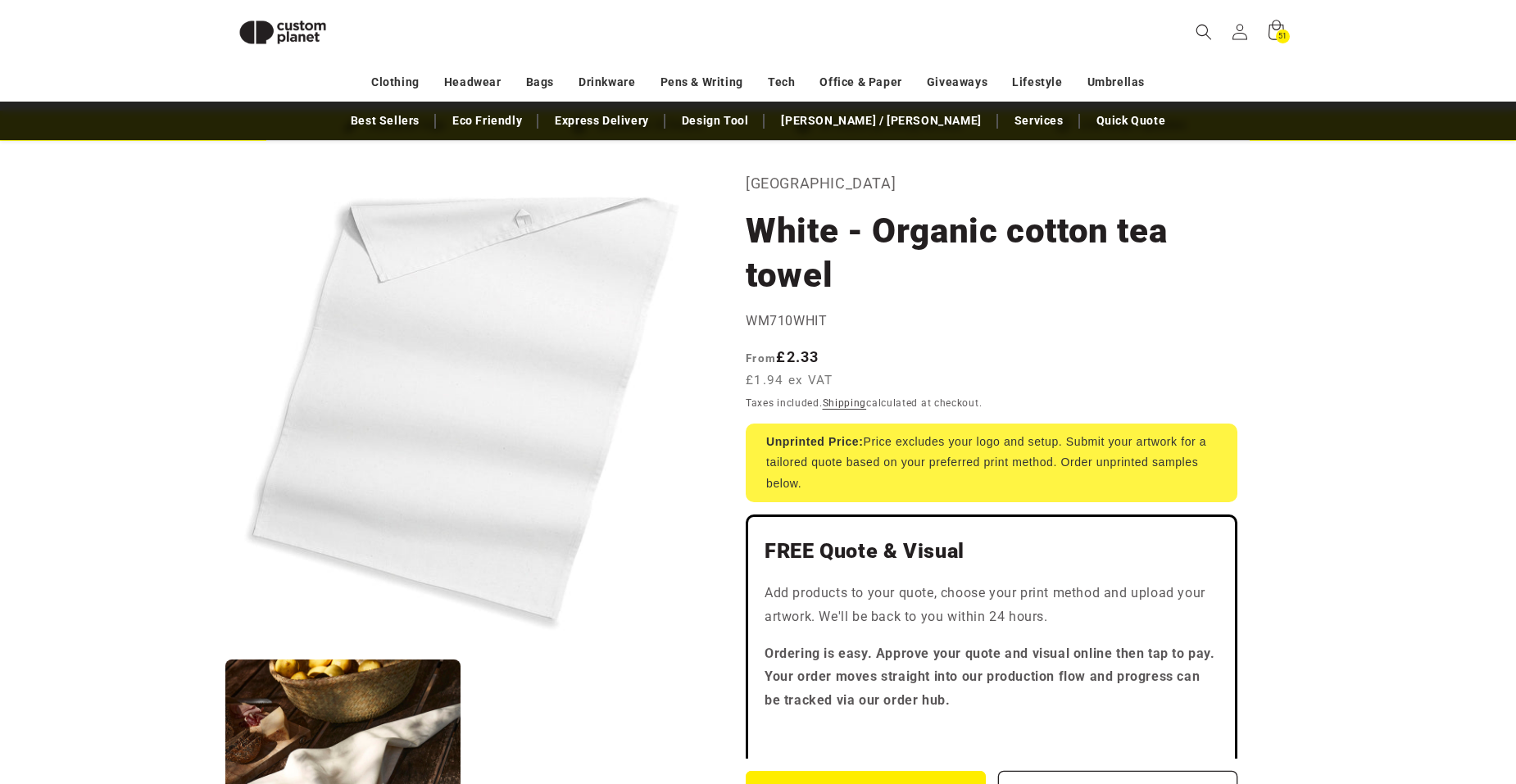
scroll to position [0, 0]
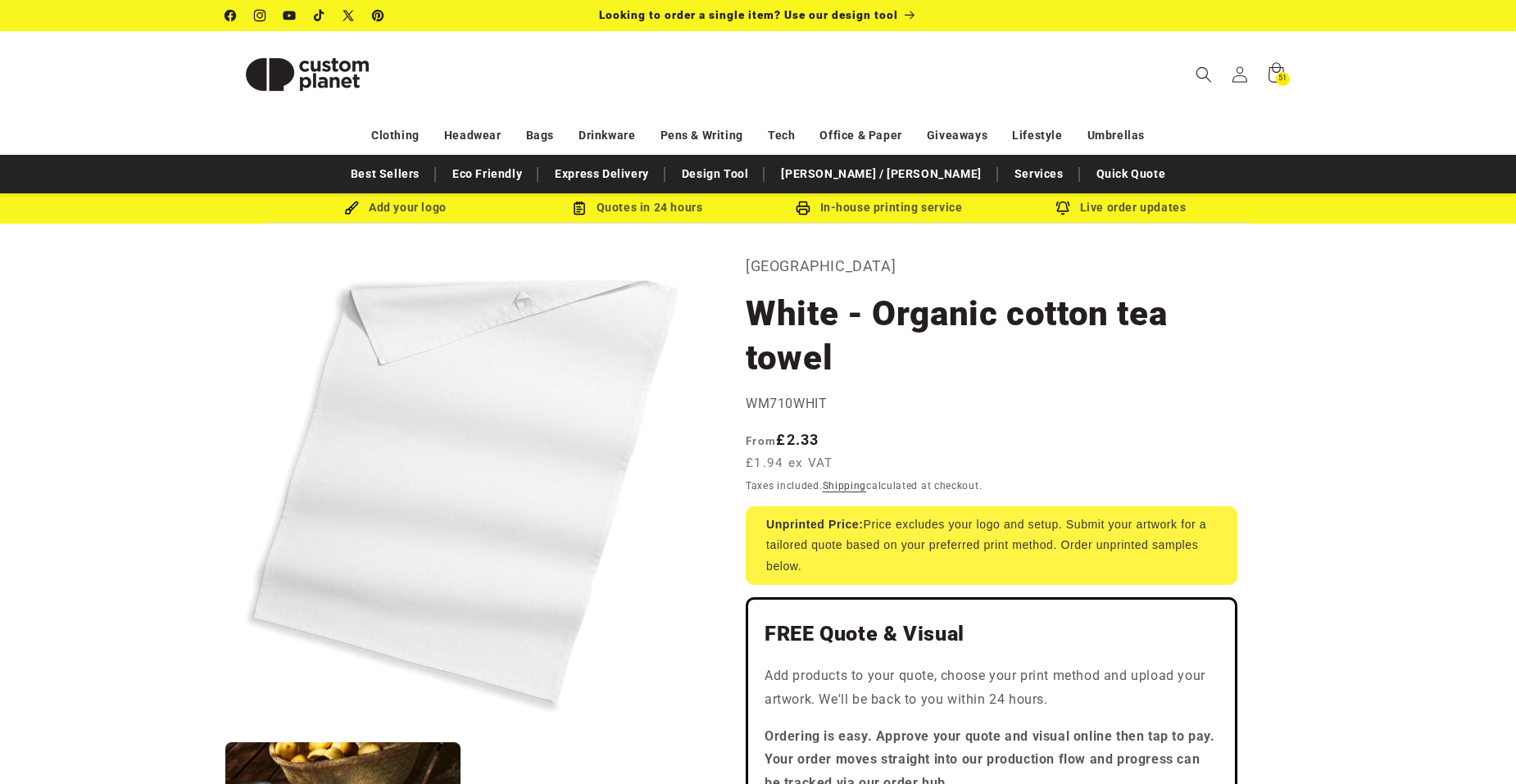
click at [416, 205] on div "Add your logo" at bounding box center [396, 207] width 242 height 20
click at [353, 212] on img at bounding box center [351, 207] width 15 height 15
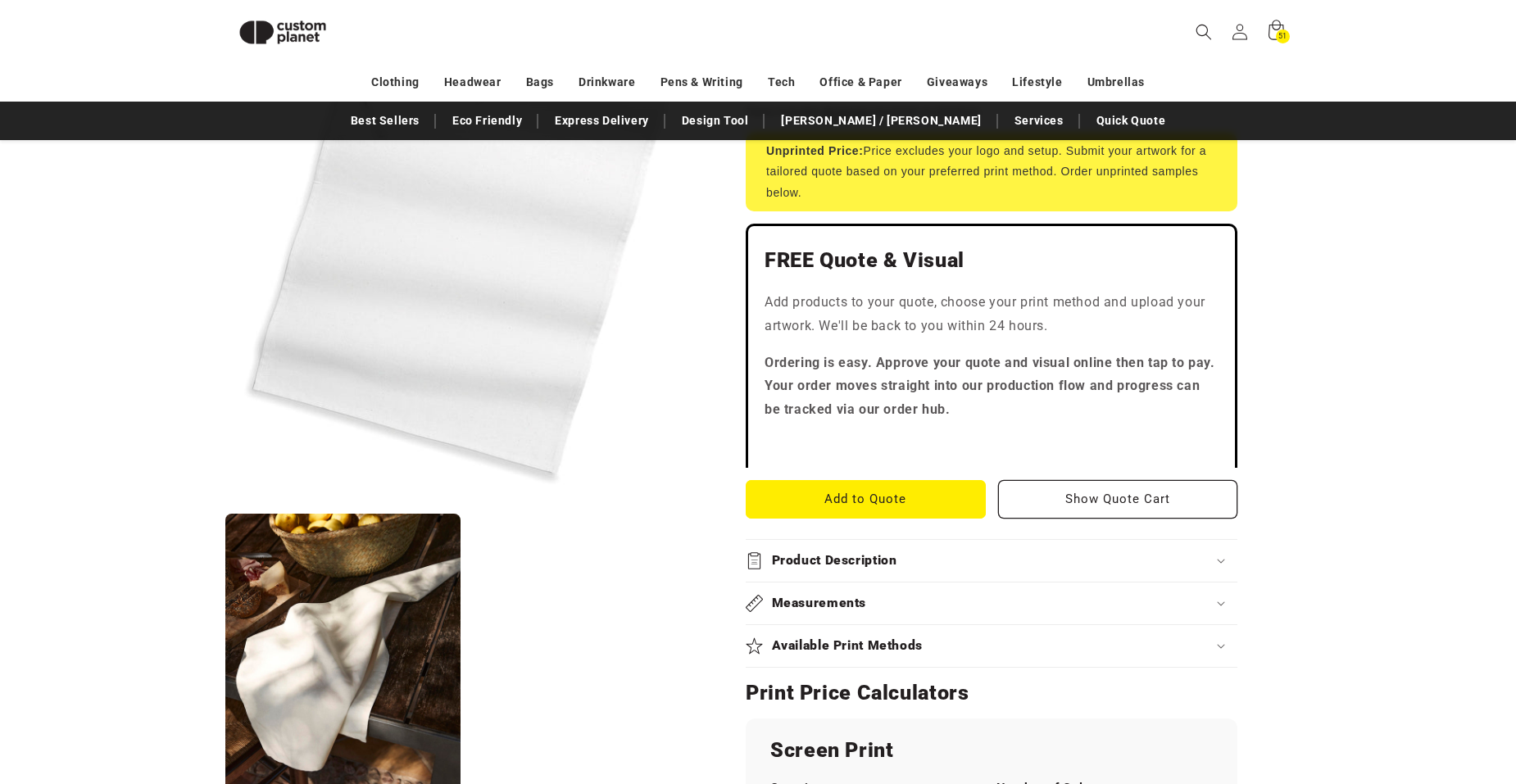
scroll to position [553, 0]
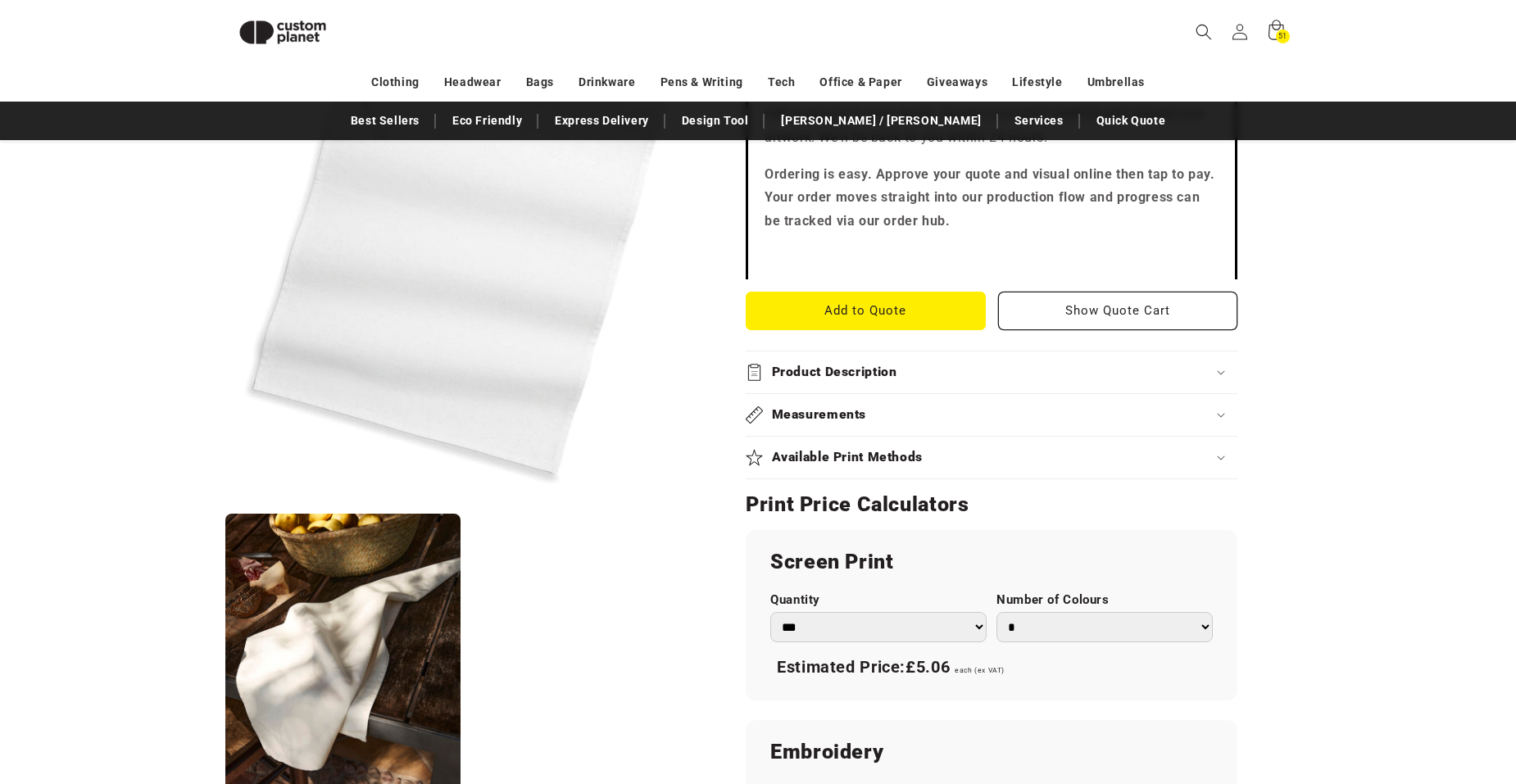
click at [1220, 457] on icon at bounding box center [1221, 458] width 8 height 5
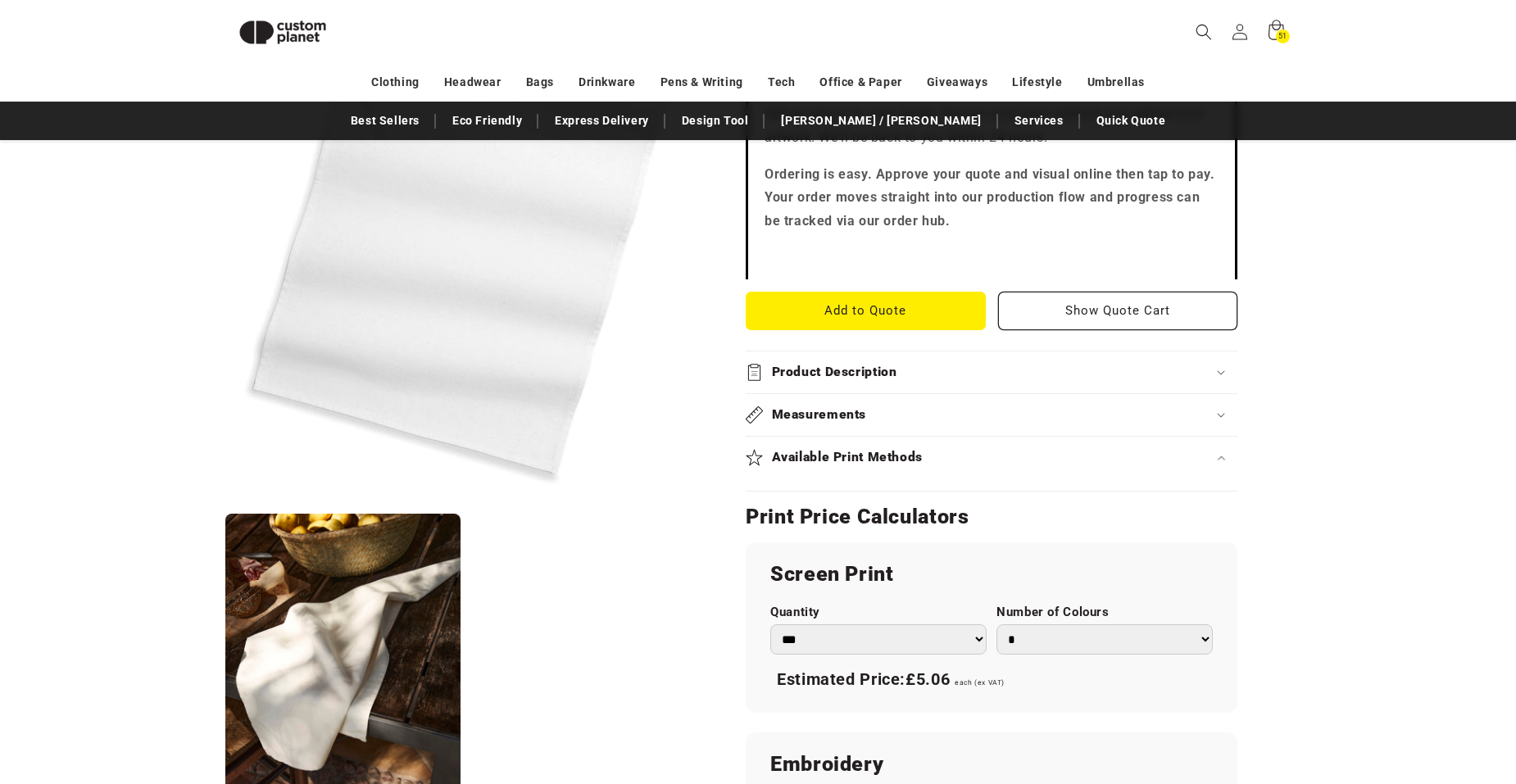
click at [1221, 456] on icon at bounding box center [1221, 458] width 8 height 5
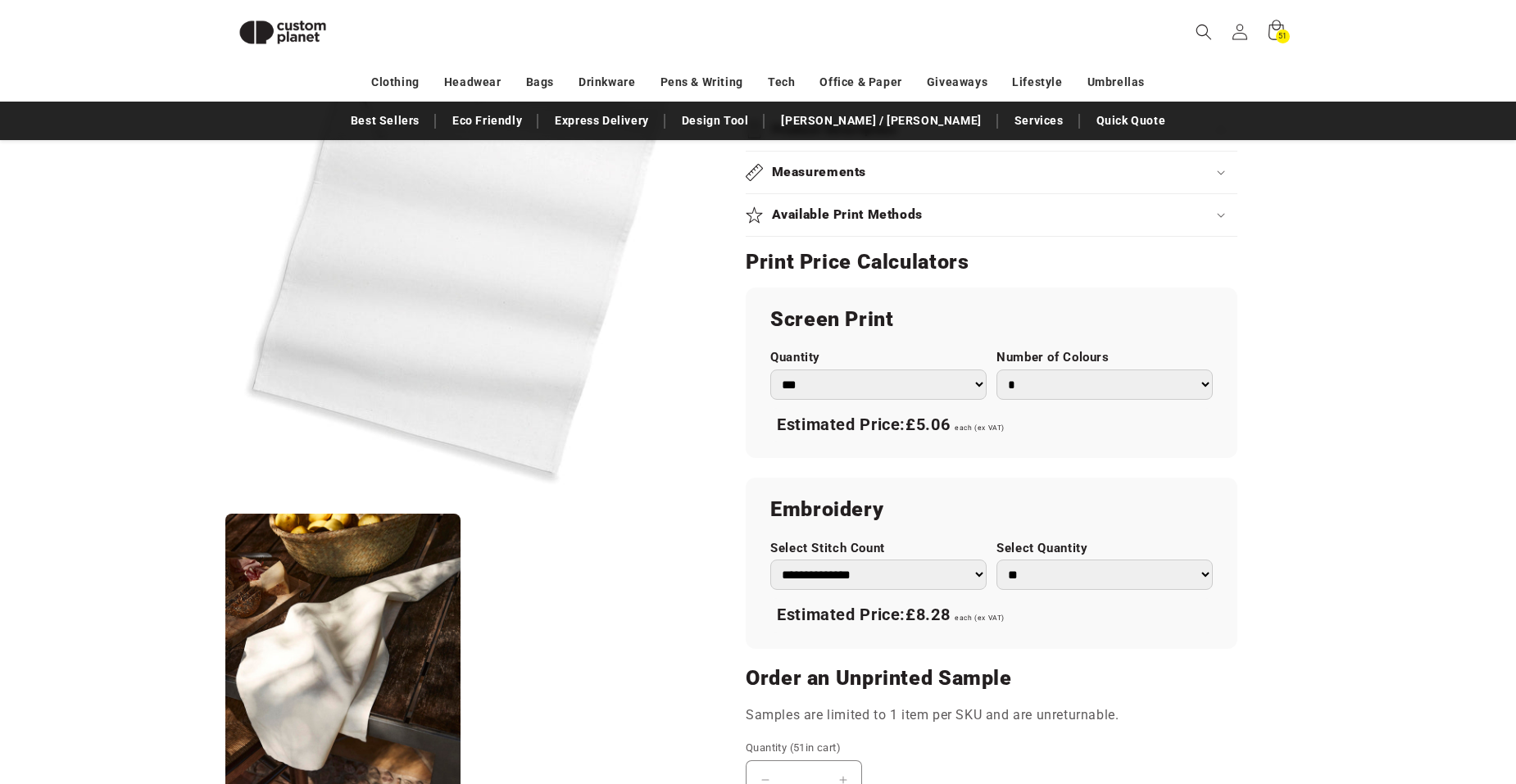
scroll to position [880, 0]
